Goal: Transaction & Acquisition: Purchase product/service

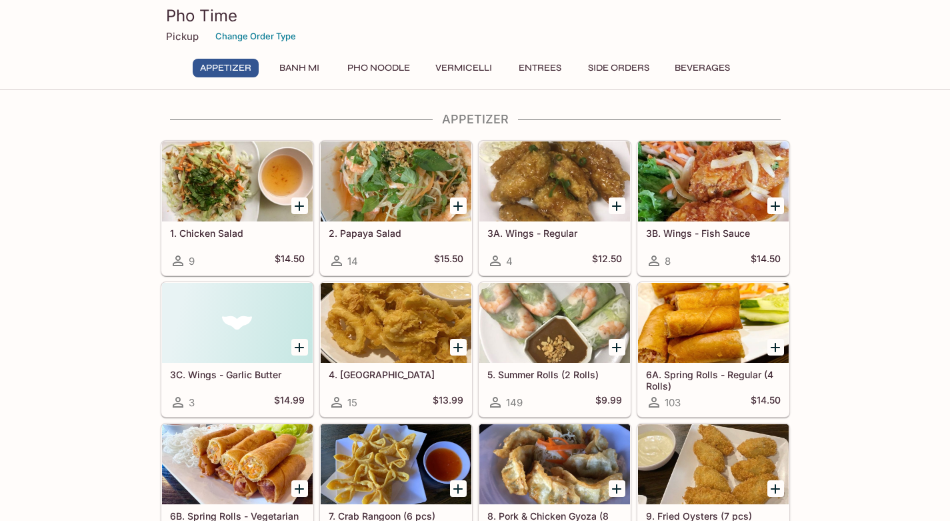
scroll to position [14, 0]
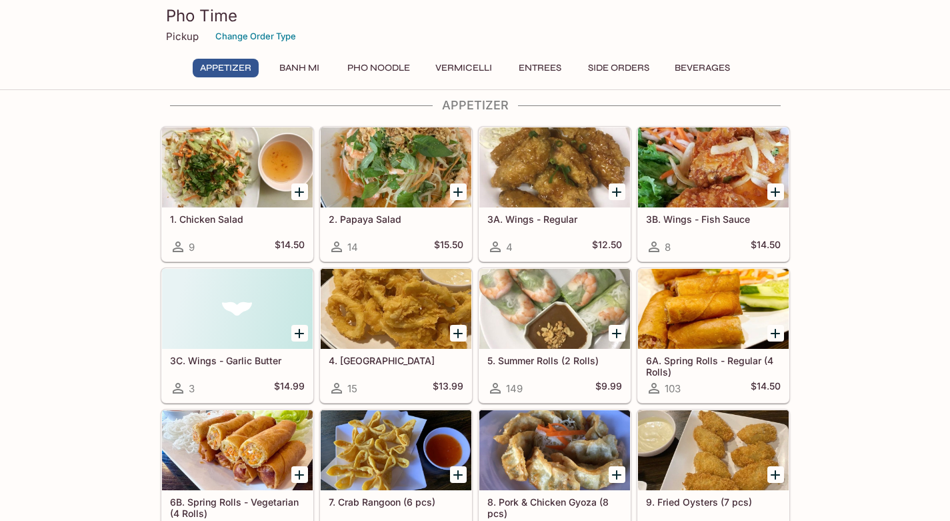
click at [306, 69] on button "Banh Mi" at bounding box center [299, 68] width 60 height 19
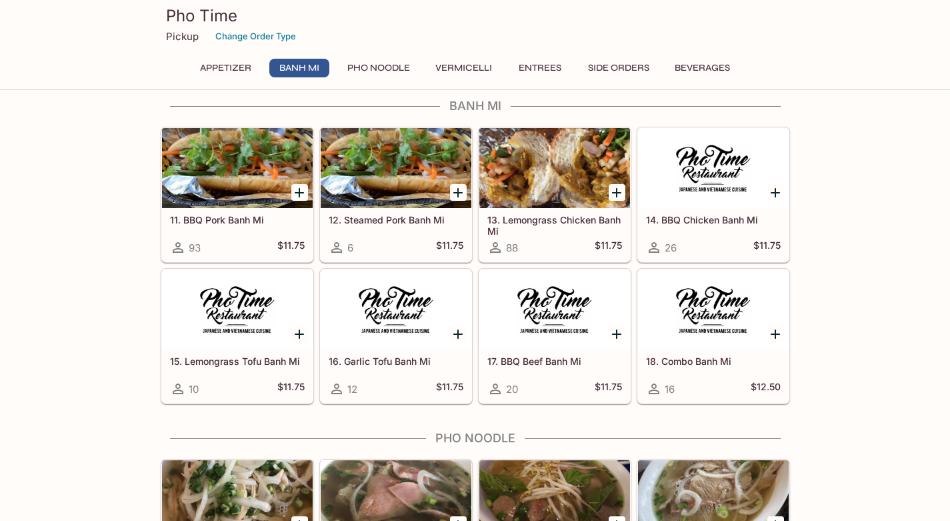
scroll to position [629, 0]
click at [366, 69] on button "Pho Noodle" at bounding box center [378, 68] width 77 height 19
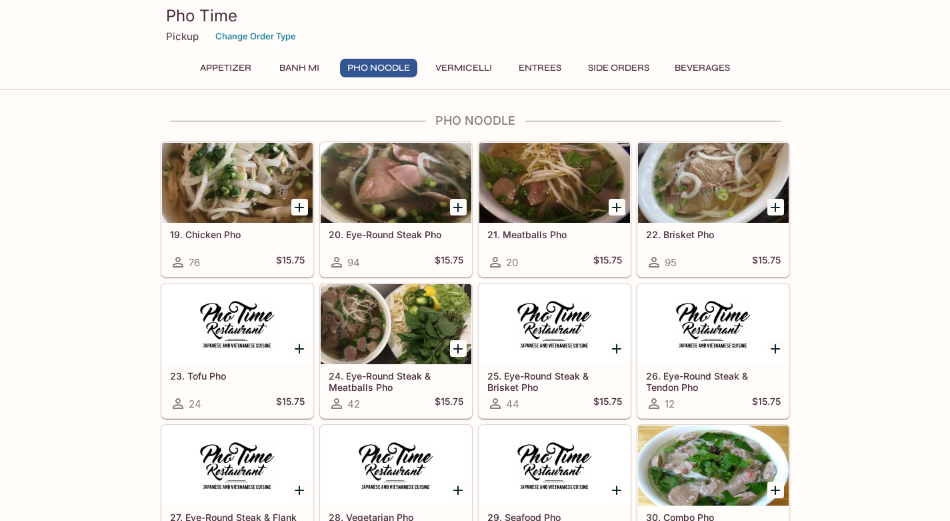
click at [468, 79] on div "Appetizer Banh Mi Pho Noodle Vermicelli Entrees Side Orders Beverages" at bounding box center [475, 72] width 576 height 27
click at [462, 67] on button "Vermicelli" at bounding box center [463, 68] width 71 height 19
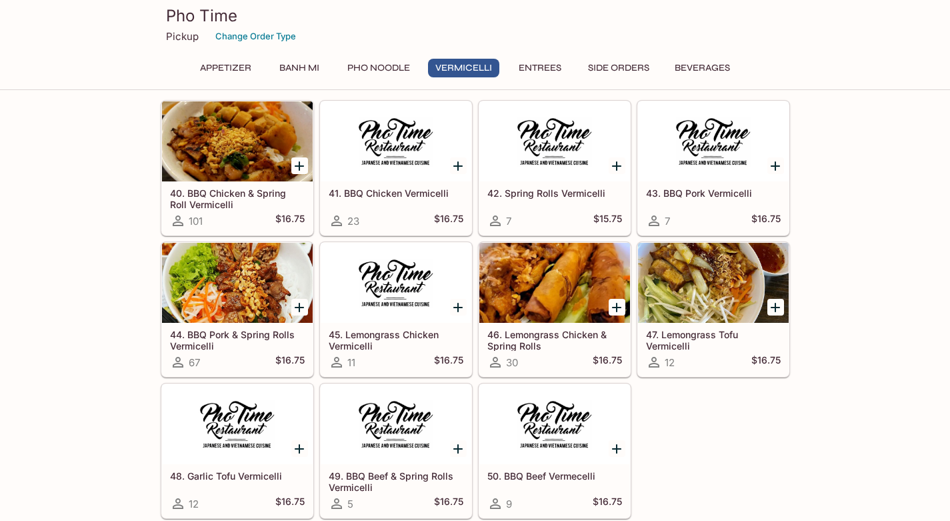
scroll to position [1902, 0]
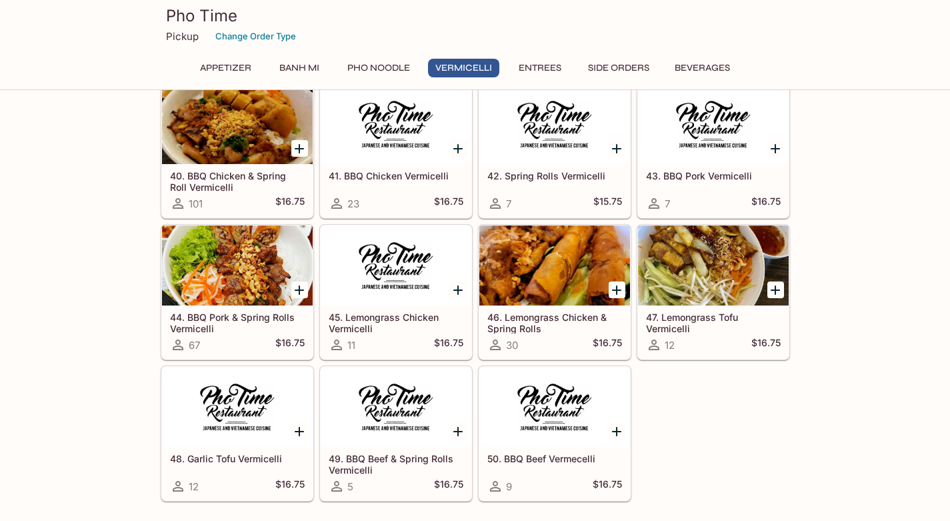
click at [518, 318] on h5 "46. Lemongrass Chicken & Spring Rolls" at bounding box center [555, 322] width 135 height 22
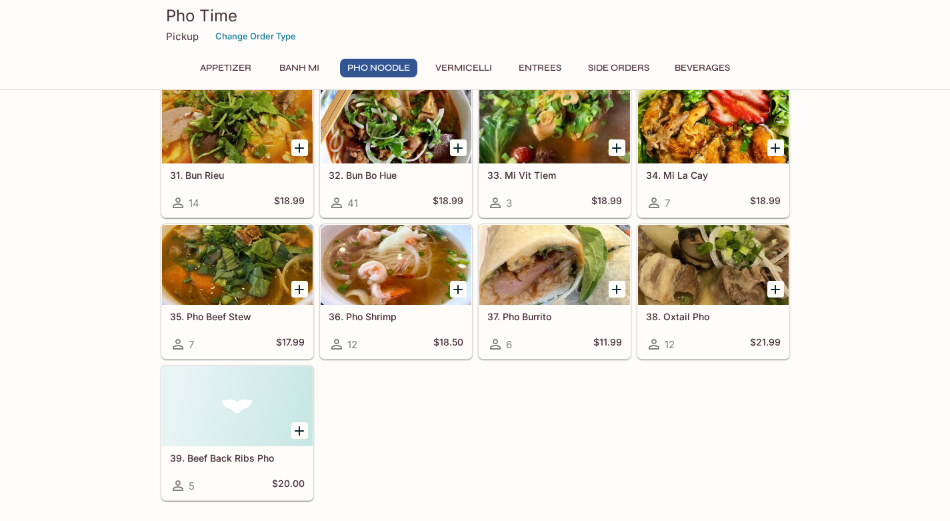
scroll to position [1428, 0]
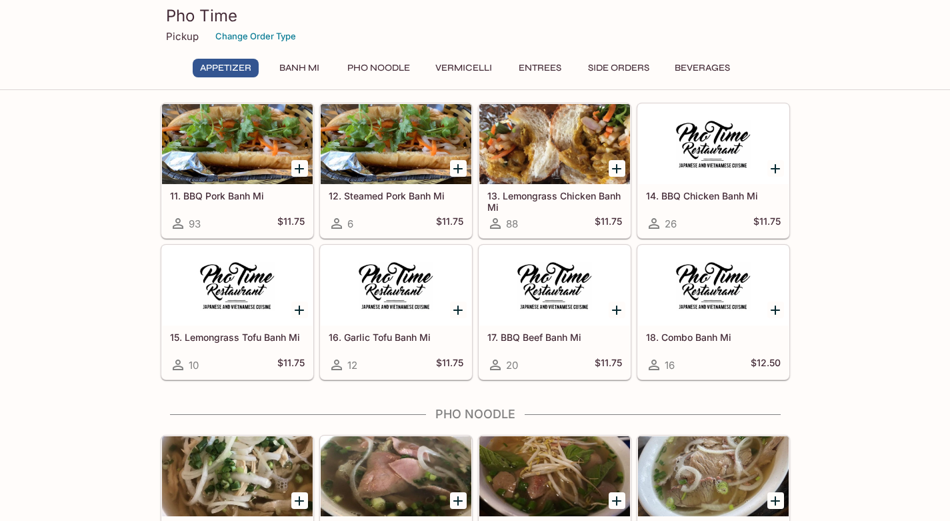
scroll to position [415, 0]
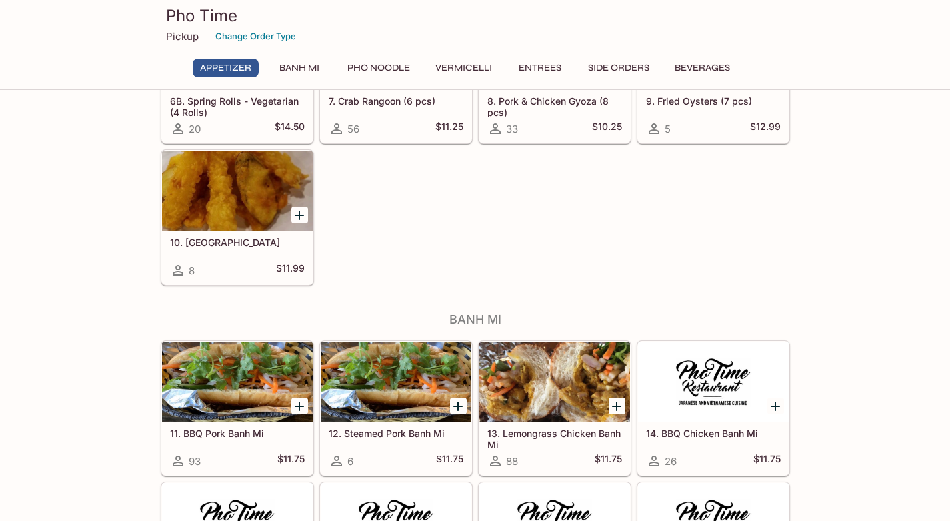
click at [521, 437] on h5 "13. Lemongrass Chicken Banh Mi" at bounding box center [555, 439] width 135 height 22
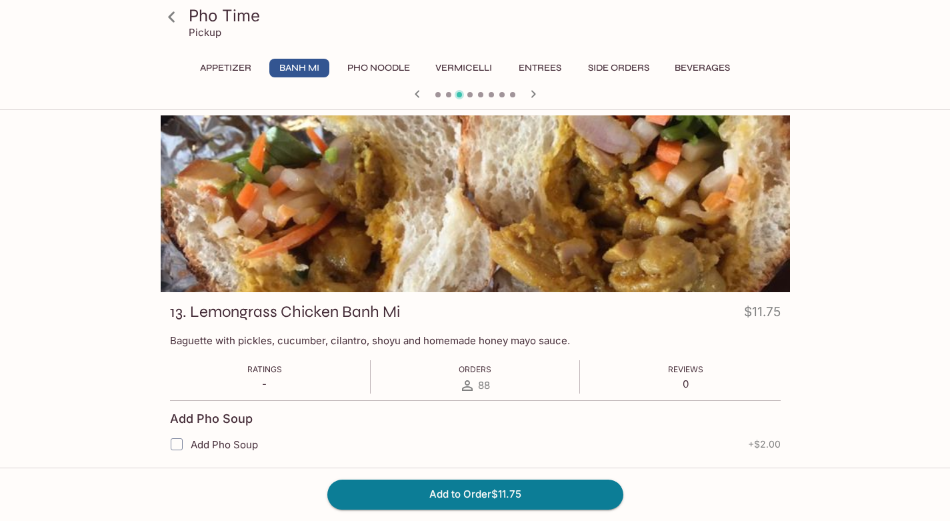
click at [130, 259] on div "Pho Time Pickup Appetizer Banh Mi Pho Noodle Vermicelli Entrees Side Orders Bev…" at bounding box center [476, 406] width 854 height 583
click at [92, 322] on div "Pho Time Pickup Appetizer Banh Mi Pho Noodle Vermicelli Entrees Side Orders Bev…" at bounding box center [476, 406] width 854 height 583
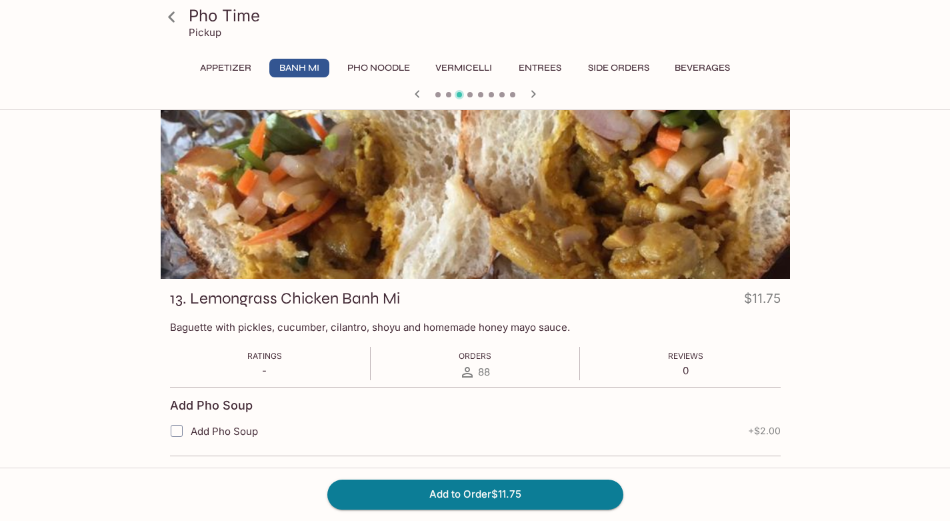
scroll to position [23, 0]
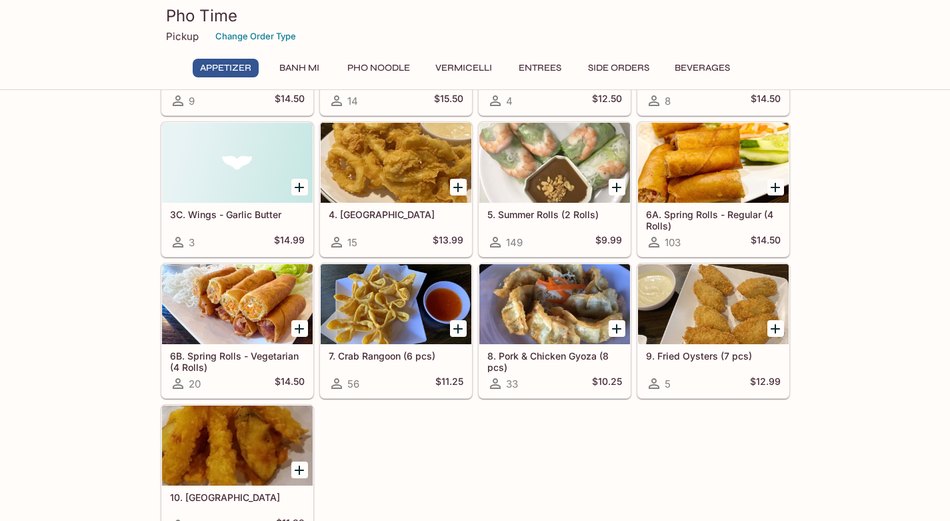
scroll to position [153, 0]
